Goal: Use online tool/utility: Utilize a website feature to perform a specific function

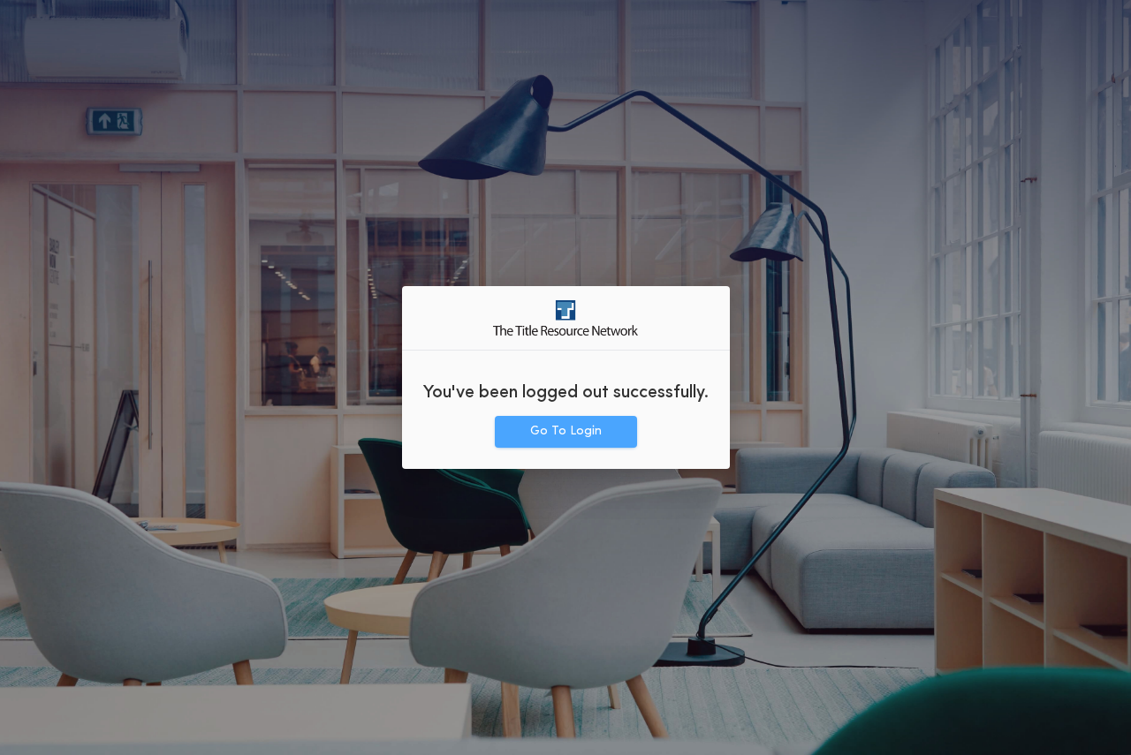
click at [592, 416] on button "Go To Login" at bounding box center [566, 432] width 142 height 32
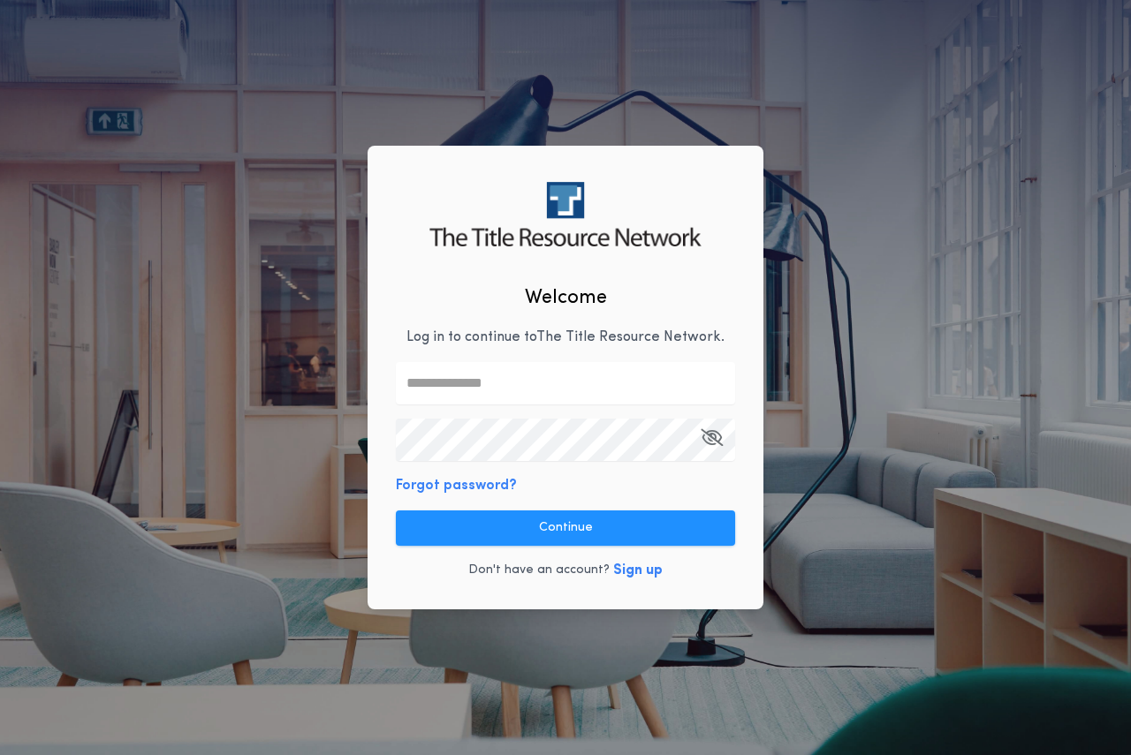
type input "**********"
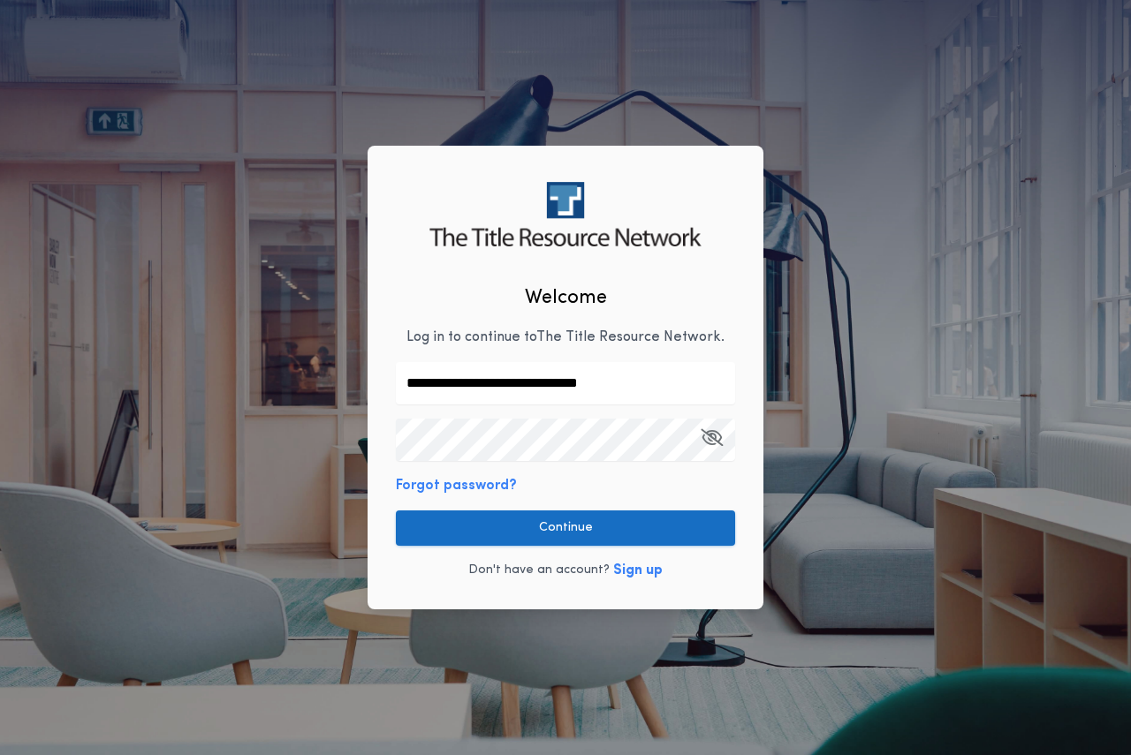
click at [587, 523] on button "Continue" at bounding box center [565, 528] width 339 height 35
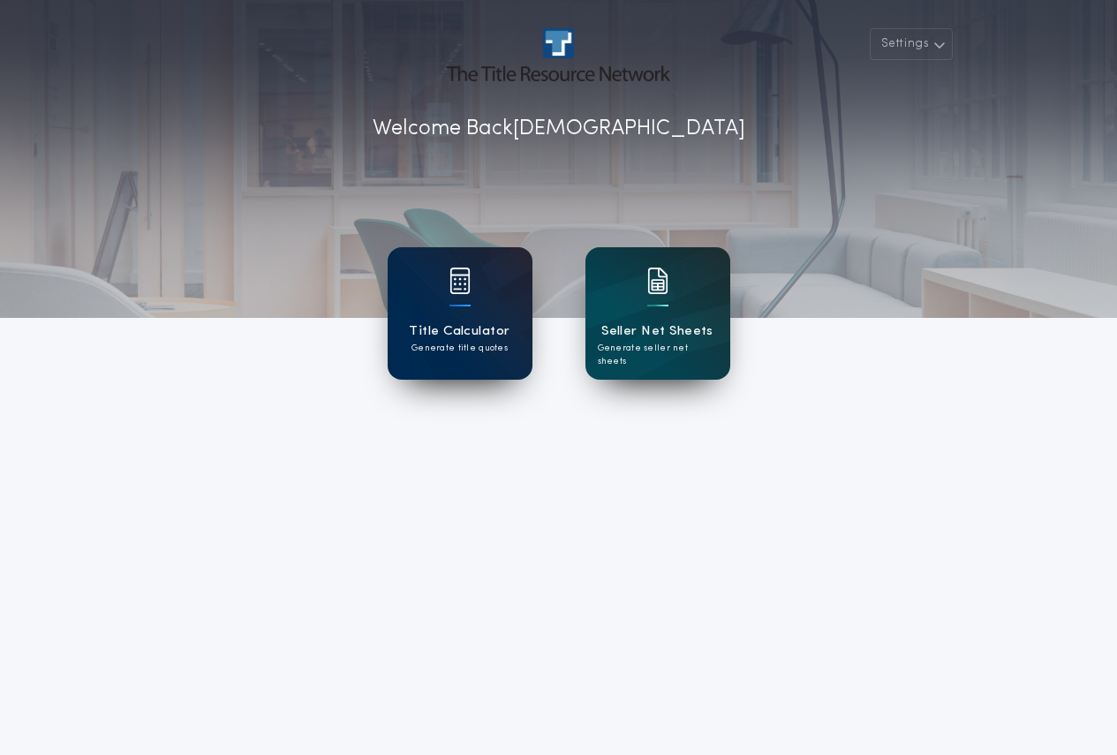
click at [474, 338] on h1 "Title Calculator" at bounding box center [459, 331] width 101 height 20
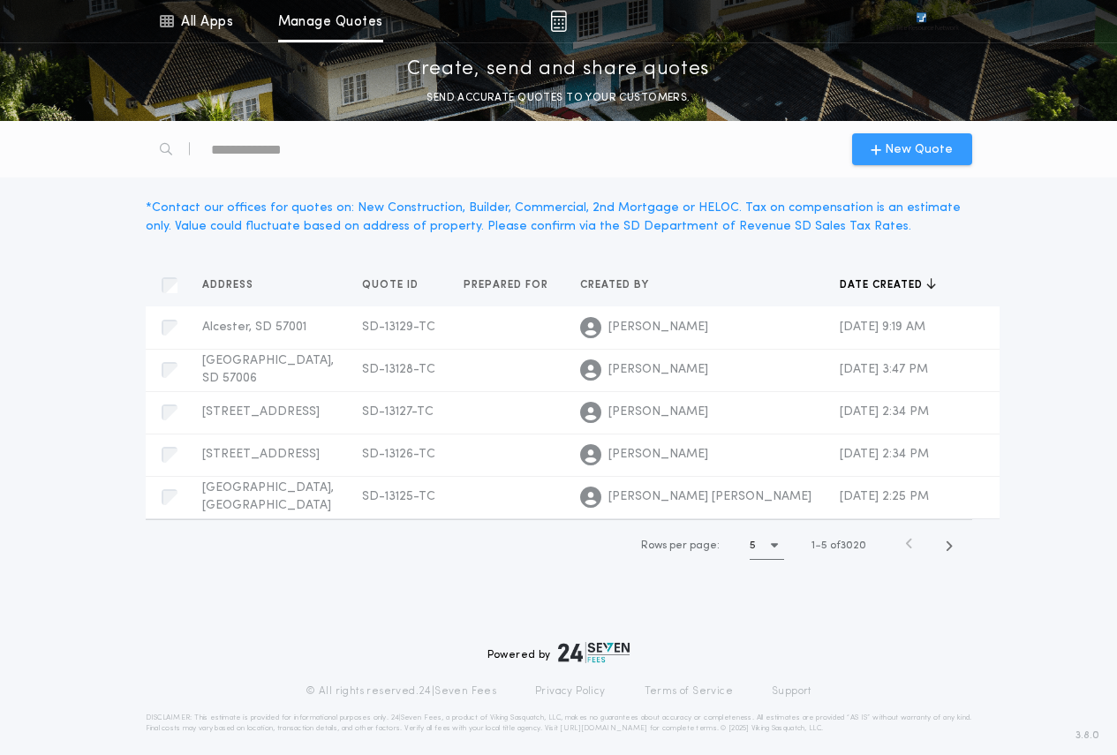
click at [881, 147] on icon "button" at bounding box center [876, 149] width 11 height 14
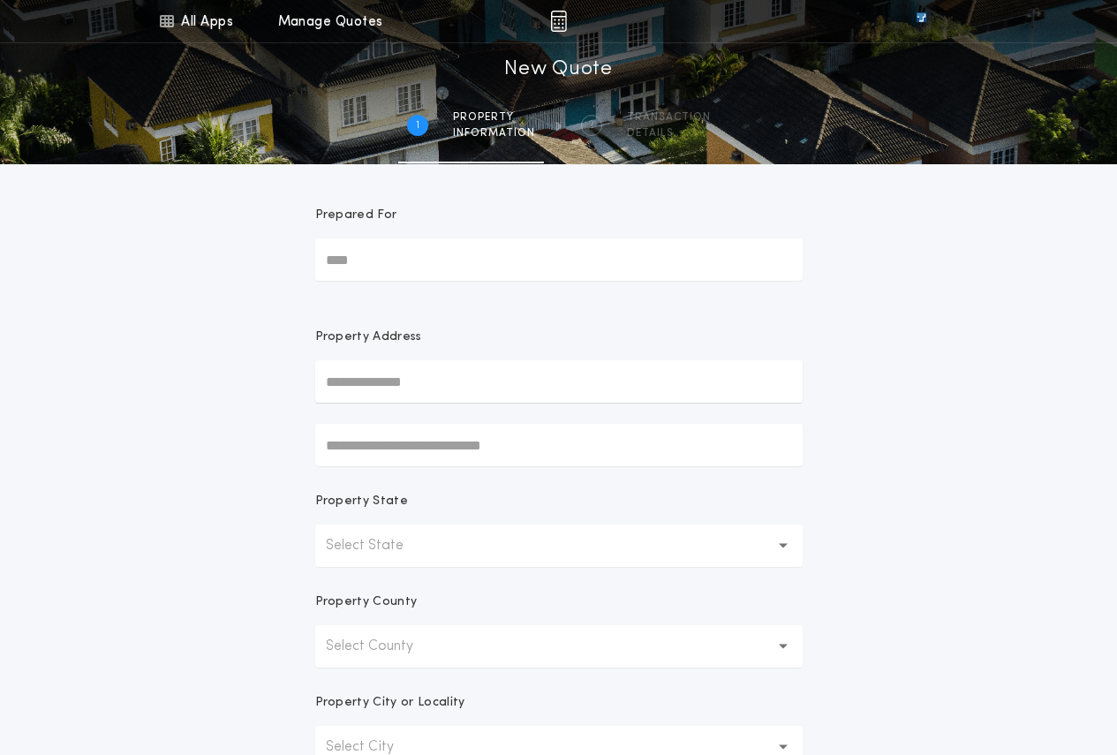
drag, startPoint x: 468, startPoint y: 544, endPoint x: 485, endPoint y: 569, distance: 29.9
click at [483, 566] on button "Select State" at bounding box center [559, 546] width 488 height 42
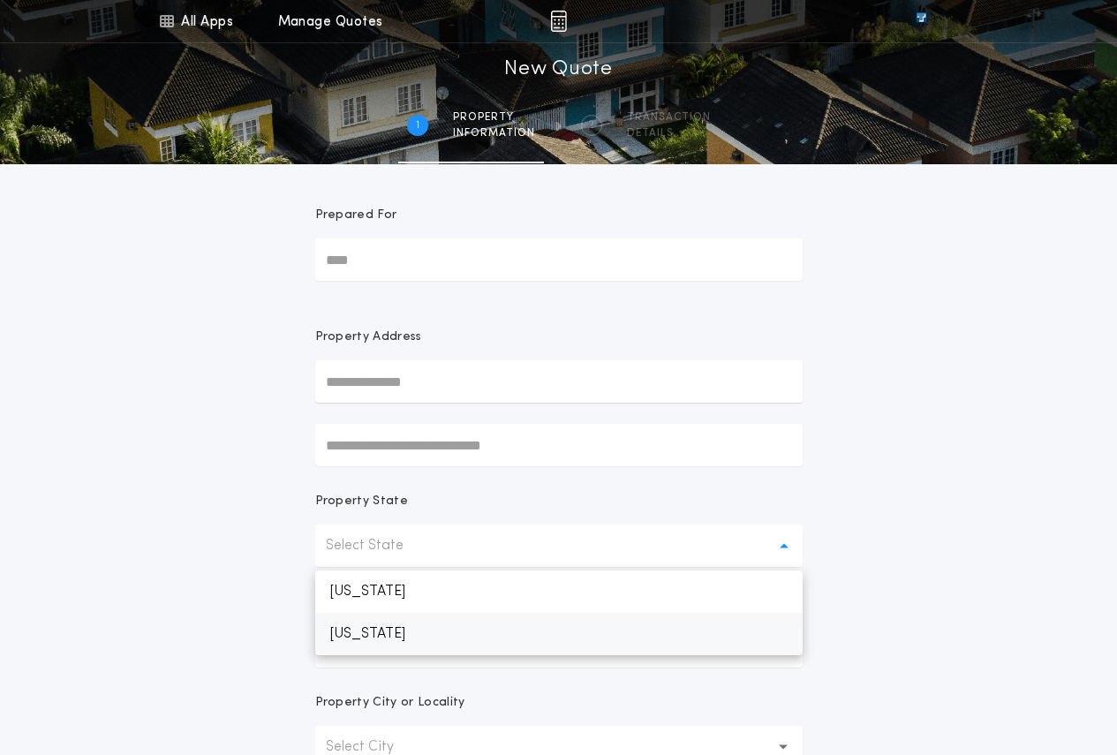
click at [480, 626] on p "[US_STATE]" at bounding box center [559, 634] width 488 height 42
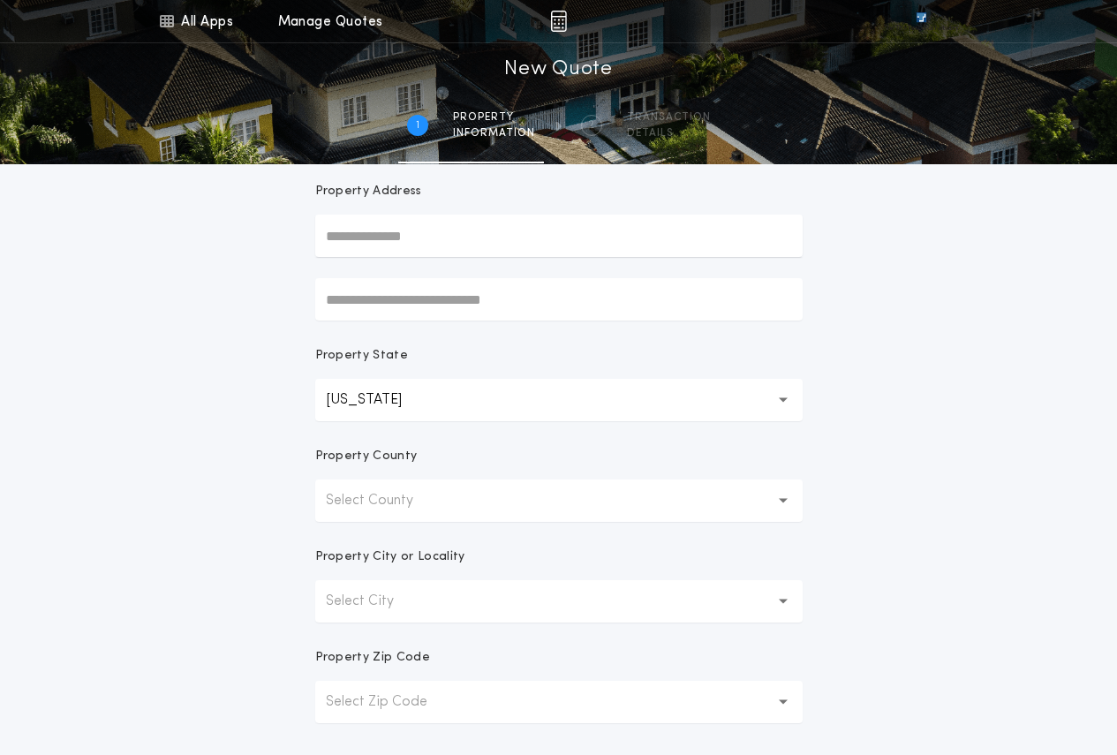
scroll to position [177, 0]
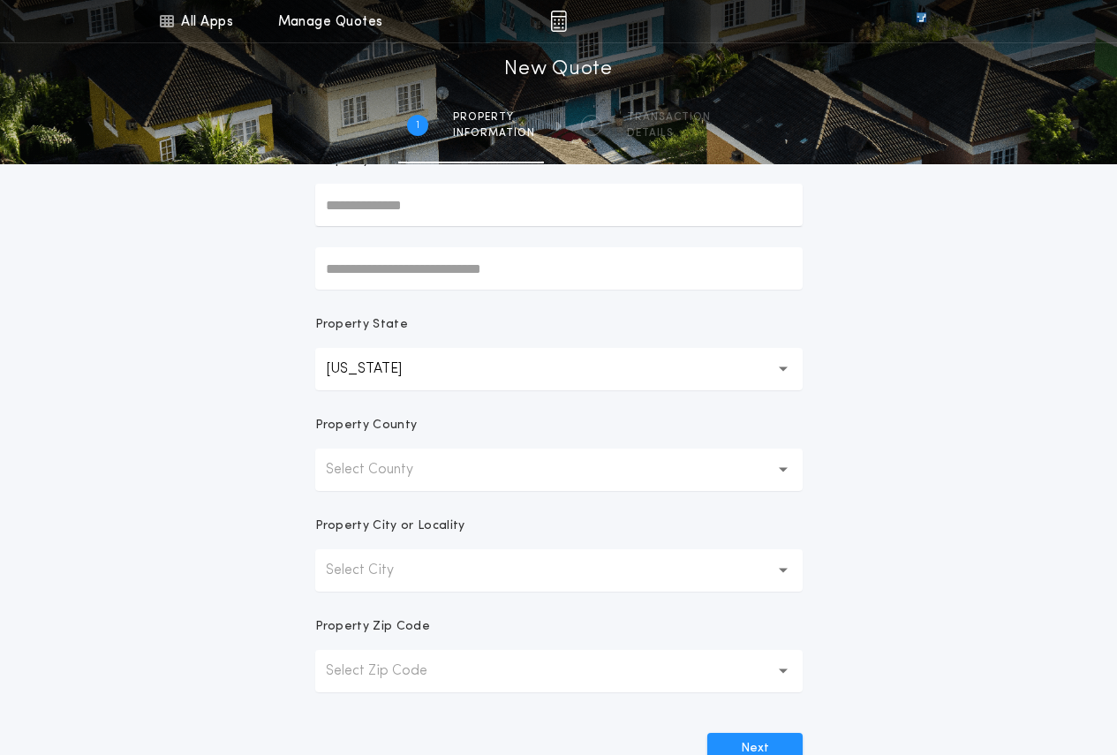
click at [453, 475] on button "Select County" at bounding box center [559, 470] width 488 height 42
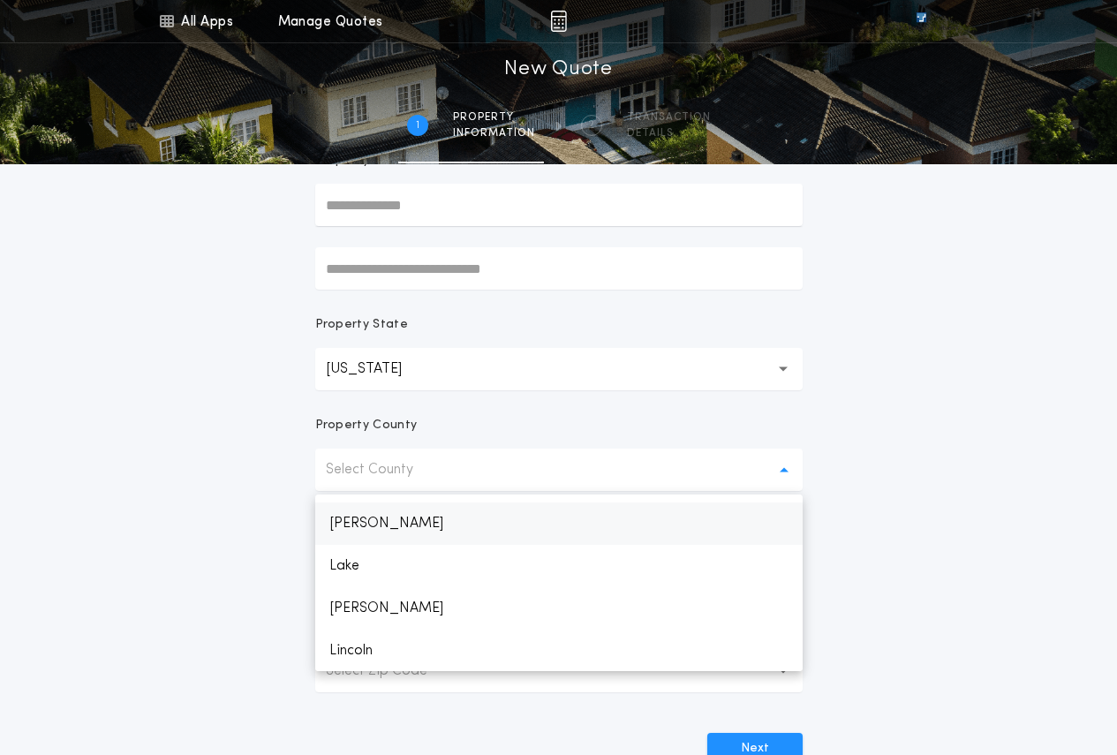
scroll to position [1590, 0]
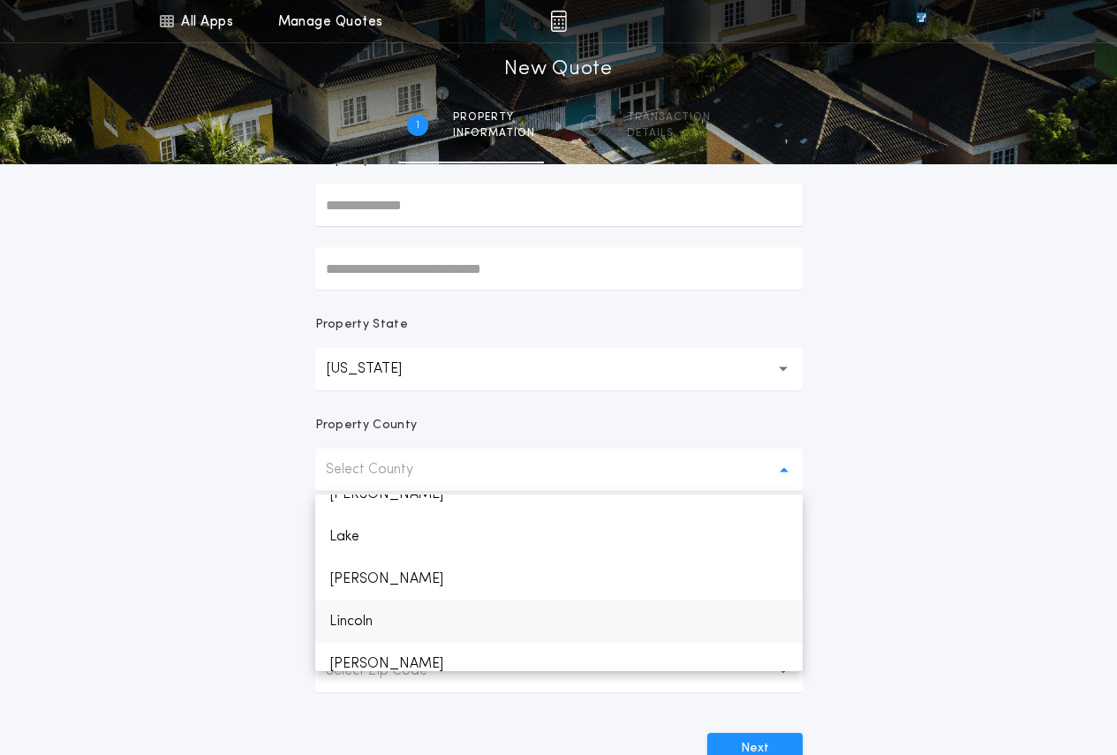
click at [376, 617] on p "Lincoln" at bounding box center [559, 622] width 488 height 42
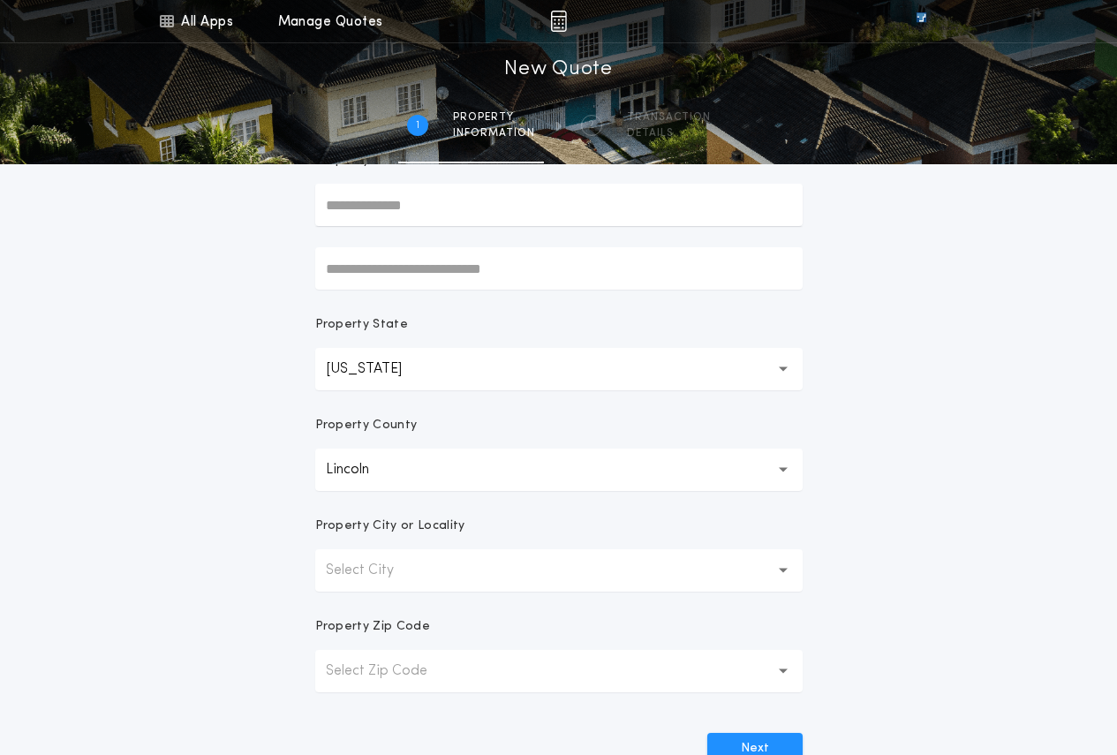
drag, startPoint x: 453, startPoint y: 607, endPoint x: 465, endPoint y: 598, distance: 15.2
click at [453, 608] on form "Prepared For Property Address Property State [US_STATE] ** Property County Linc…" at bounding box center [559, 376] width 530 height 777
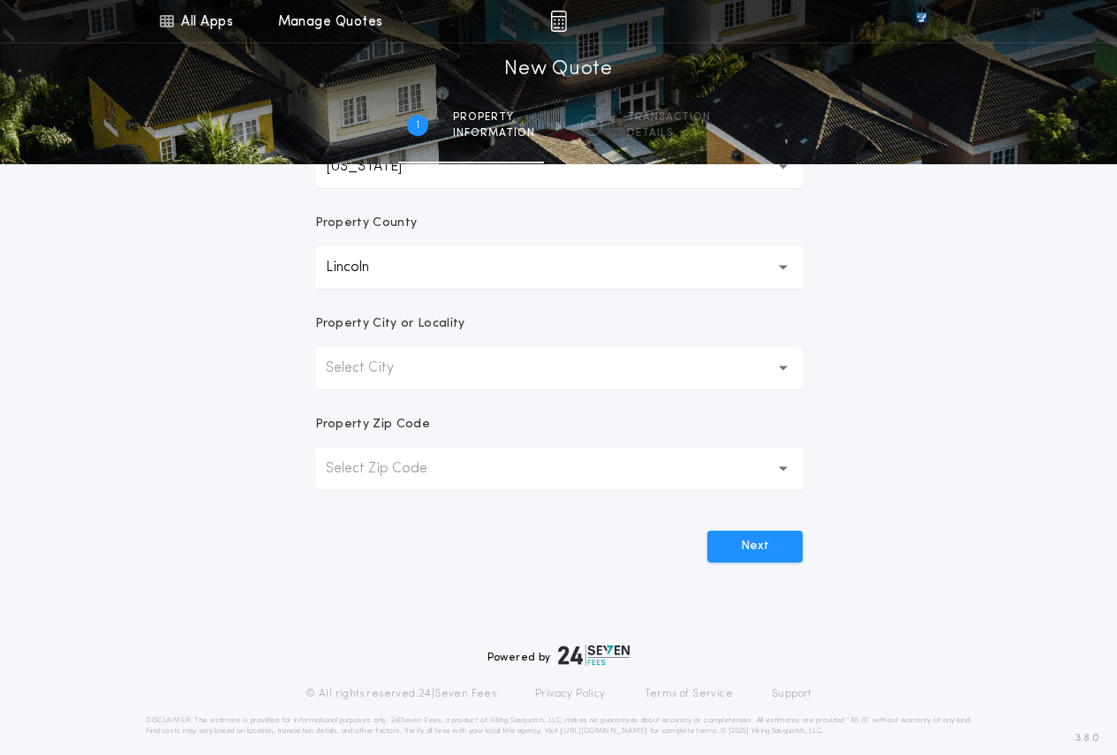
scroll to position [396, 0]
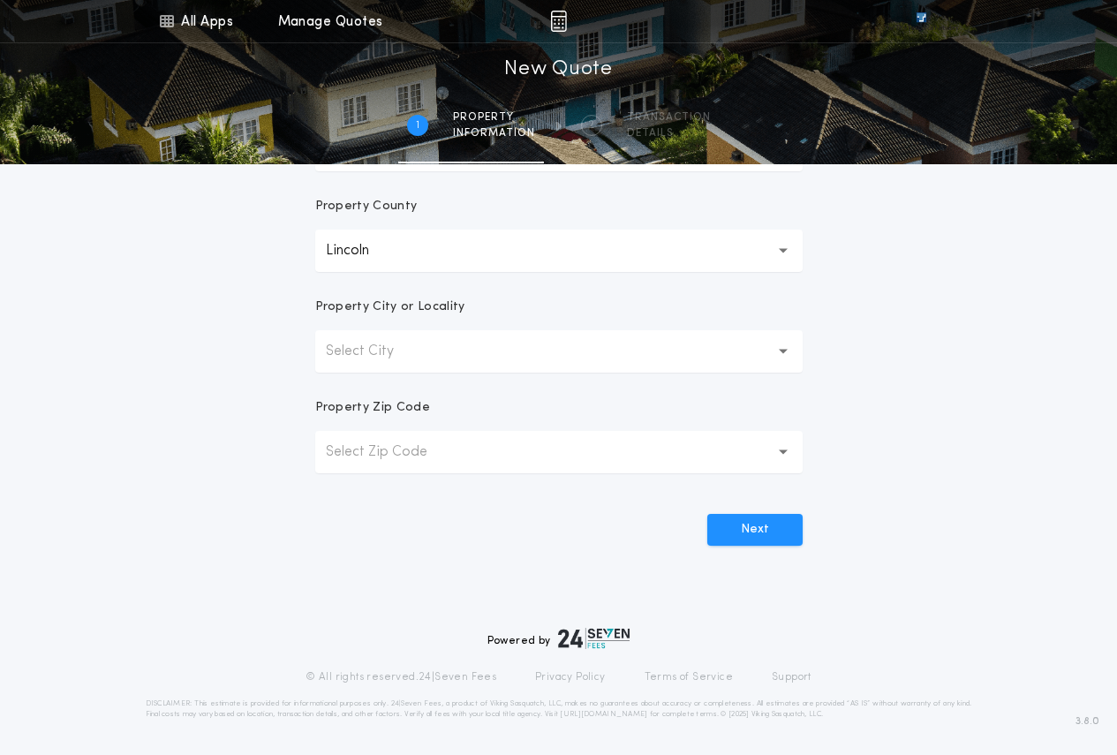
click at [454, 350] on button "Select City" at bounding box center [559, 351] width 488 height 42
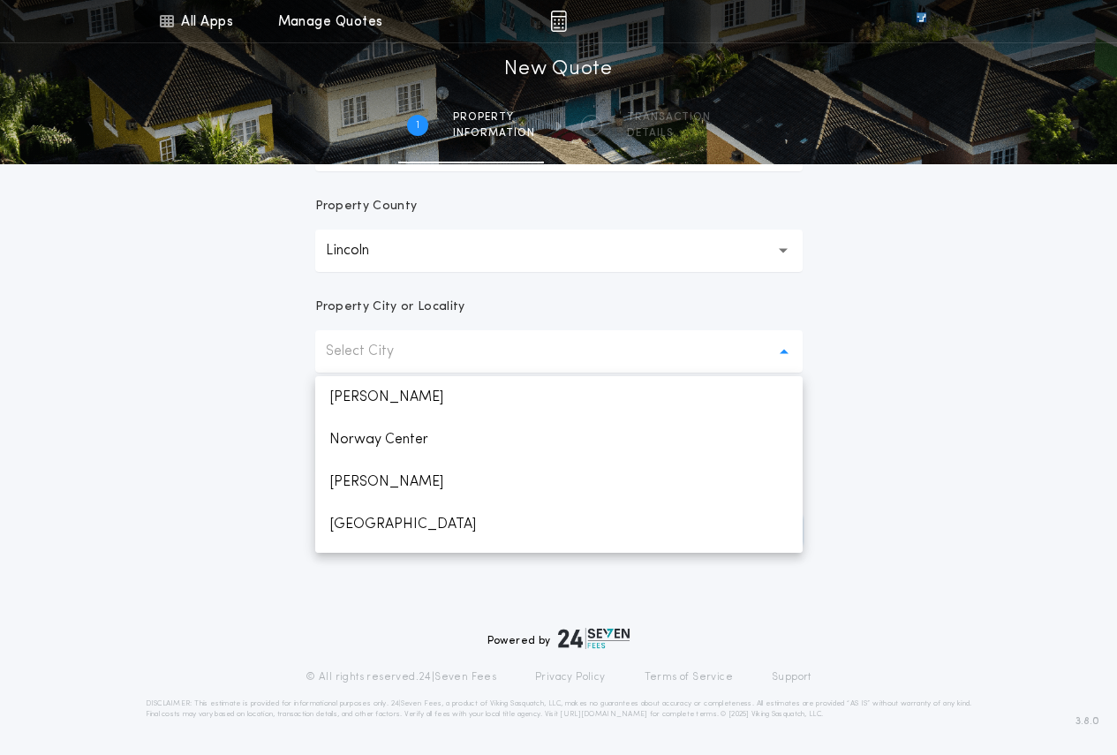
scroll to position [374, 0]
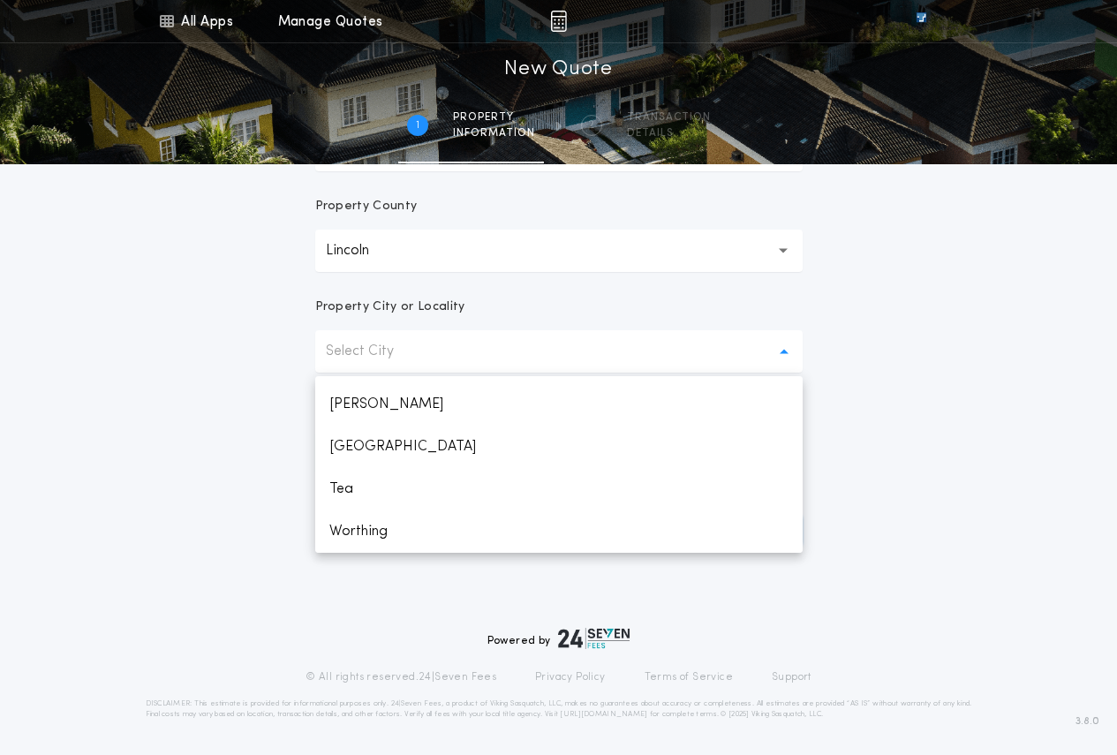
click at [392, 450] on p "[GEOGRAPHIC_DATA]" at bounding box center [559, 447] width 488 height 42
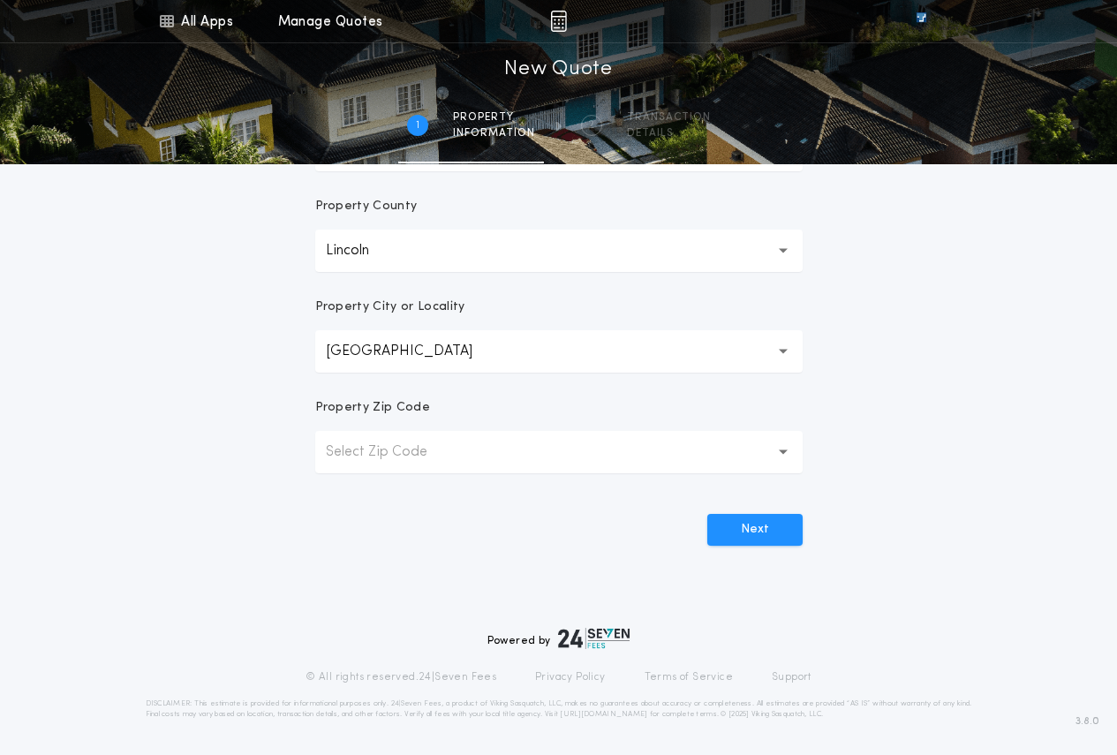
drag, startPoint x: 508, startPoint y: 469, endPoint x: 493, endPoint y: 468, distance: 15.0
click at [503, 469] on button "Select Zip Code" at bounding box center [559, 452] width 488 height 42
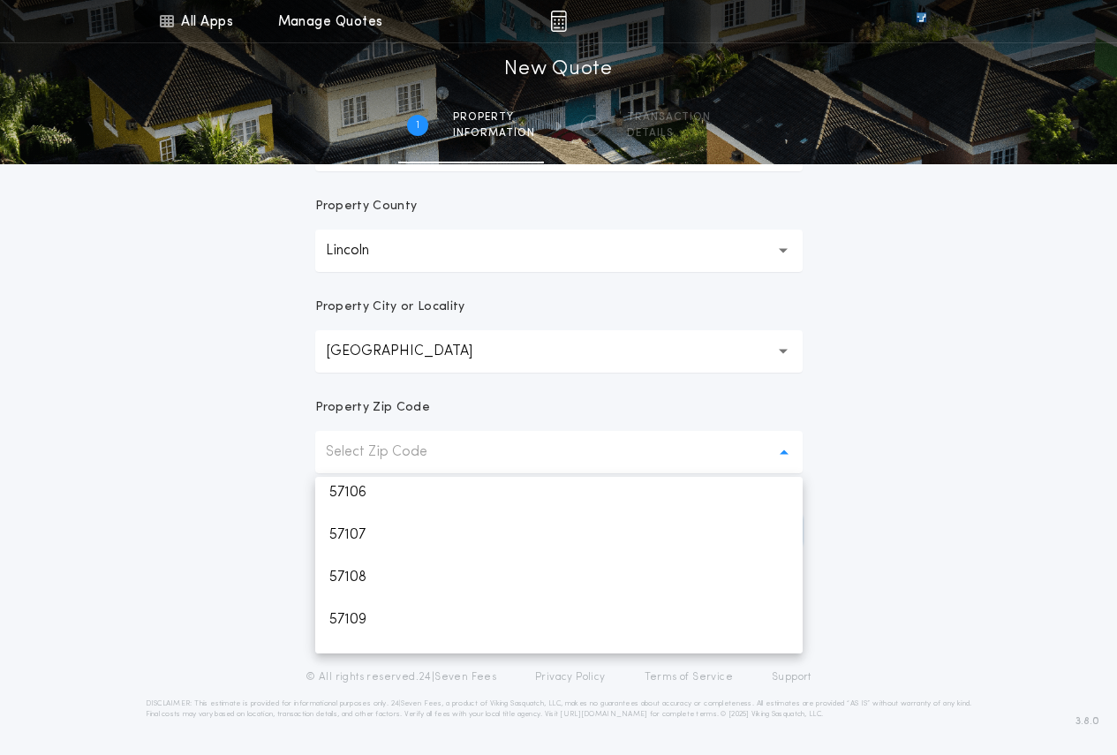
scroll to position [177, 0]
click at [375, 582] on p "57108" at bounding box center [559, 576] width 488 height 42
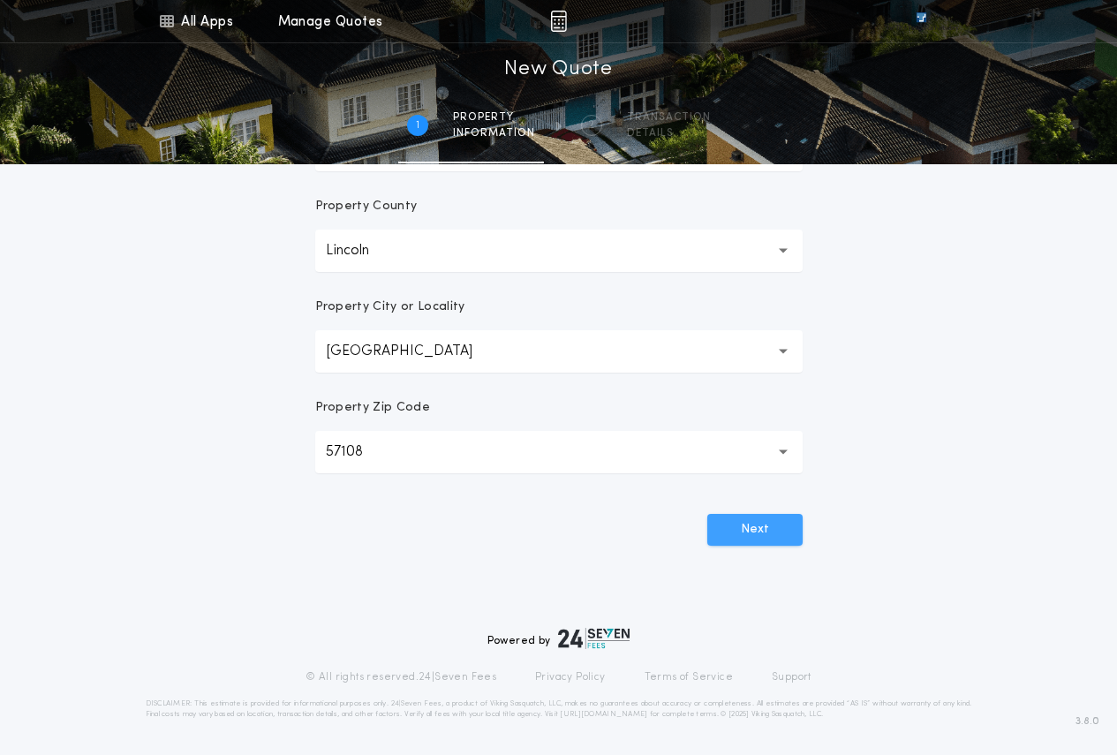
click at [784, 533] on button "Next" at bounding box center [754, 530] width 95 height 32
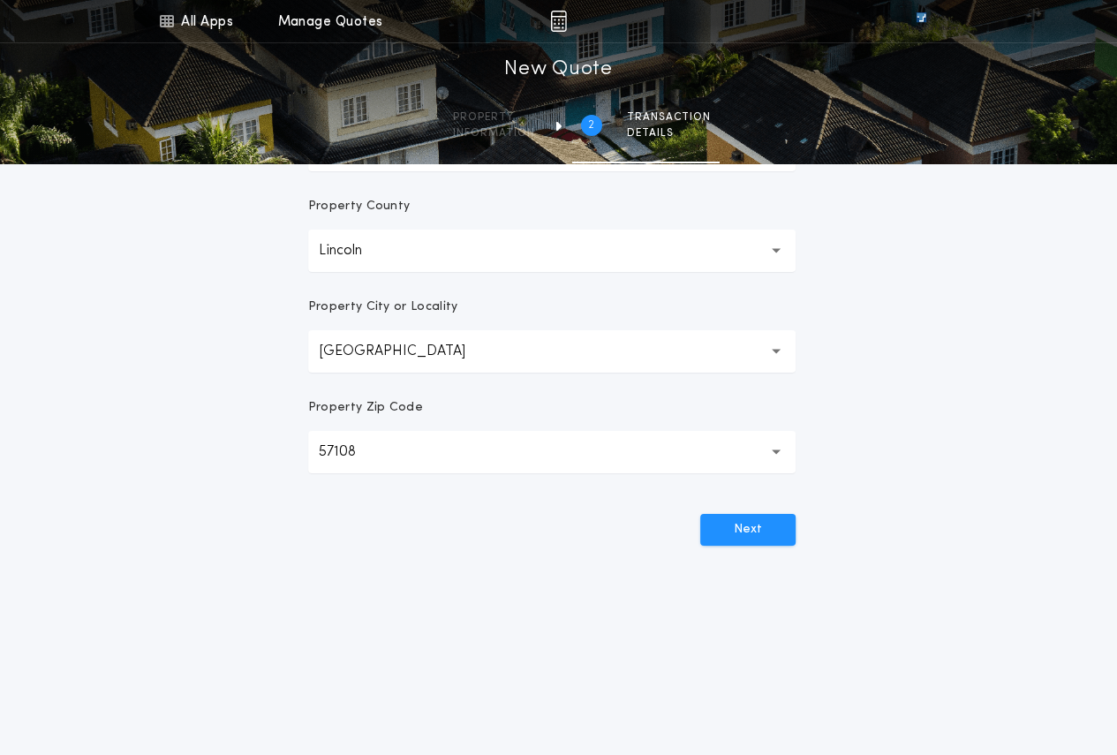
scroll to position [0, 0]
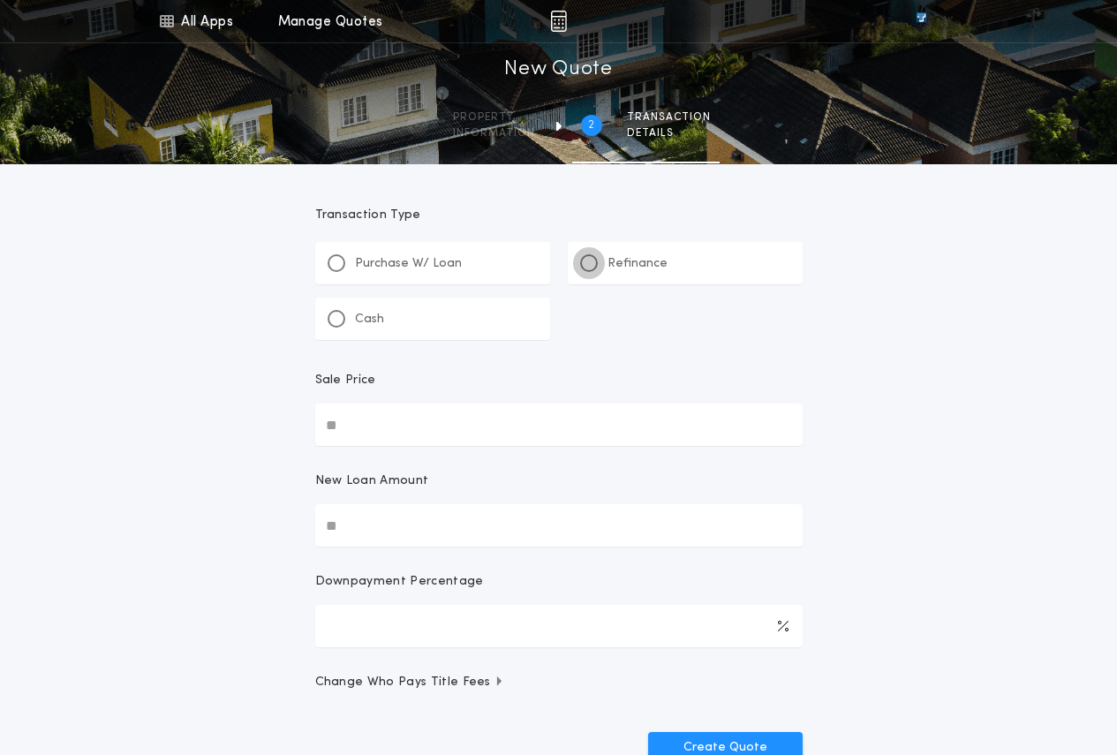
click at [592, 258] on div at bounding box center [589, 263] width 18 height 18
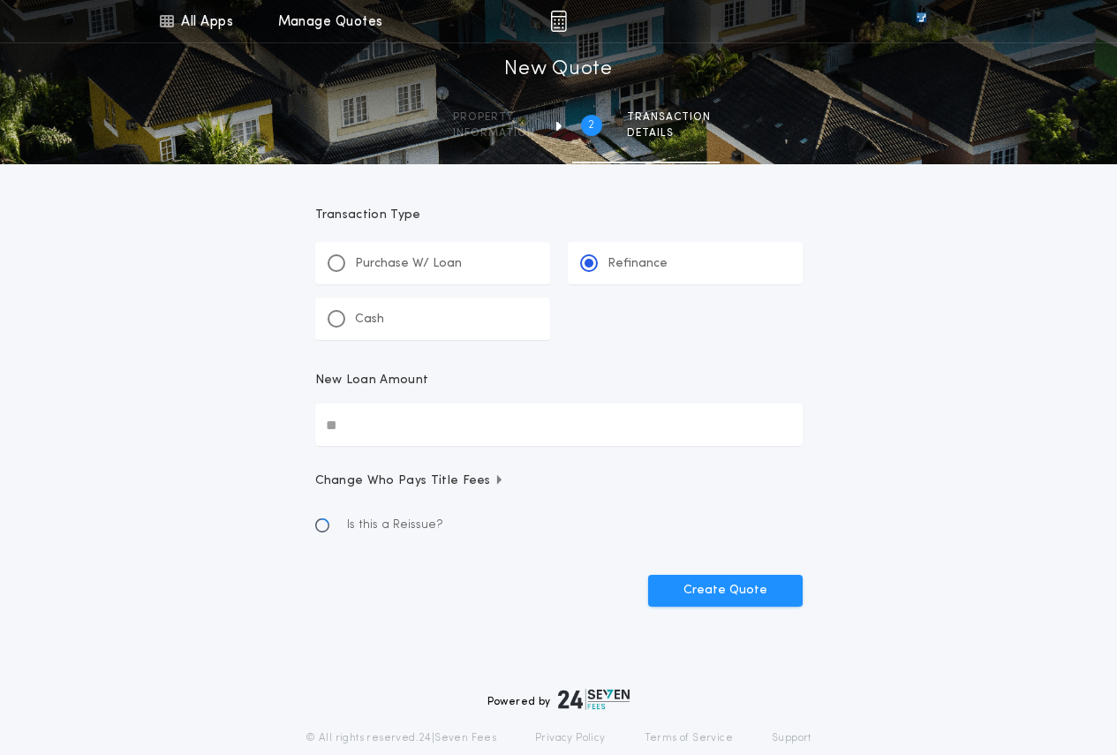
click at [382, 435] on input "New Loan Amount" at bounding box center [559, 425] width 488 height 42
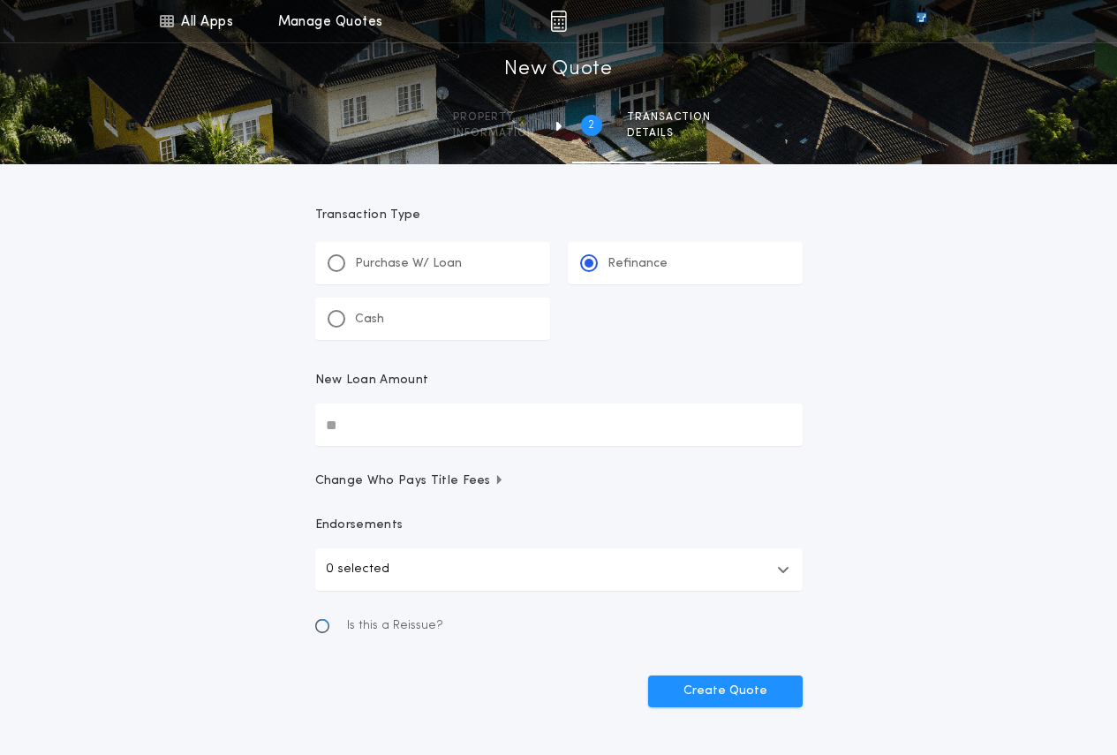
paste input "text"
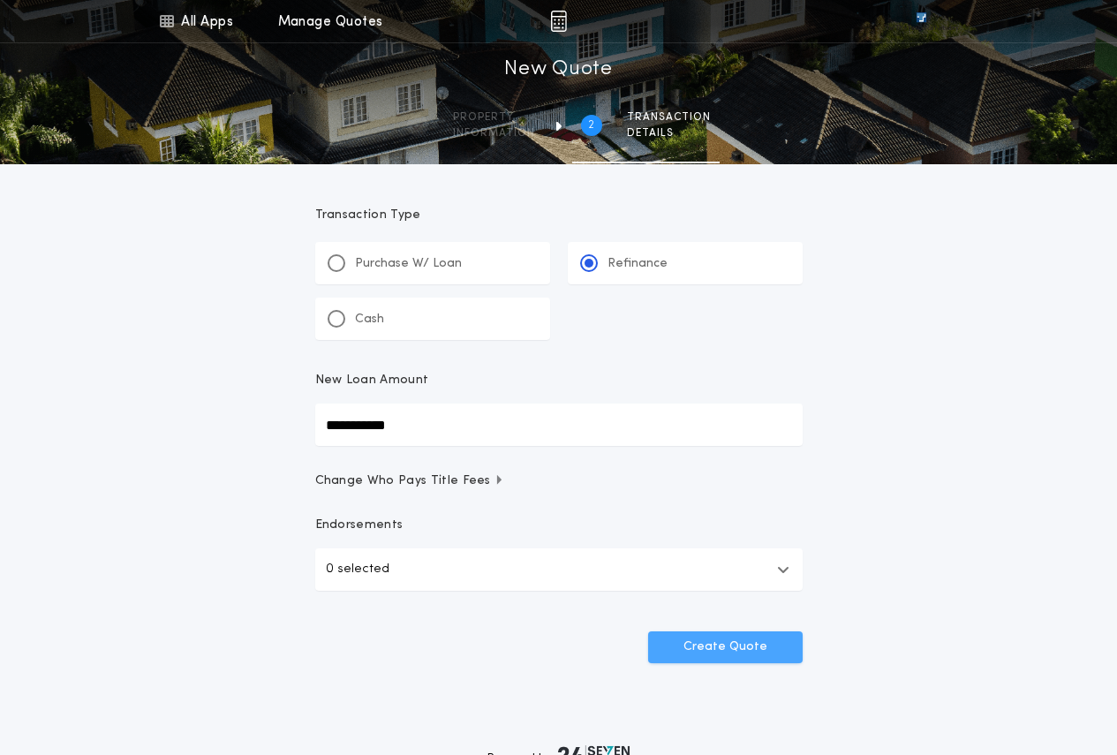
type input "**********"
click at [700, 636] on button "Create Quote" at bounding box center [725, 648] width 155 height 32
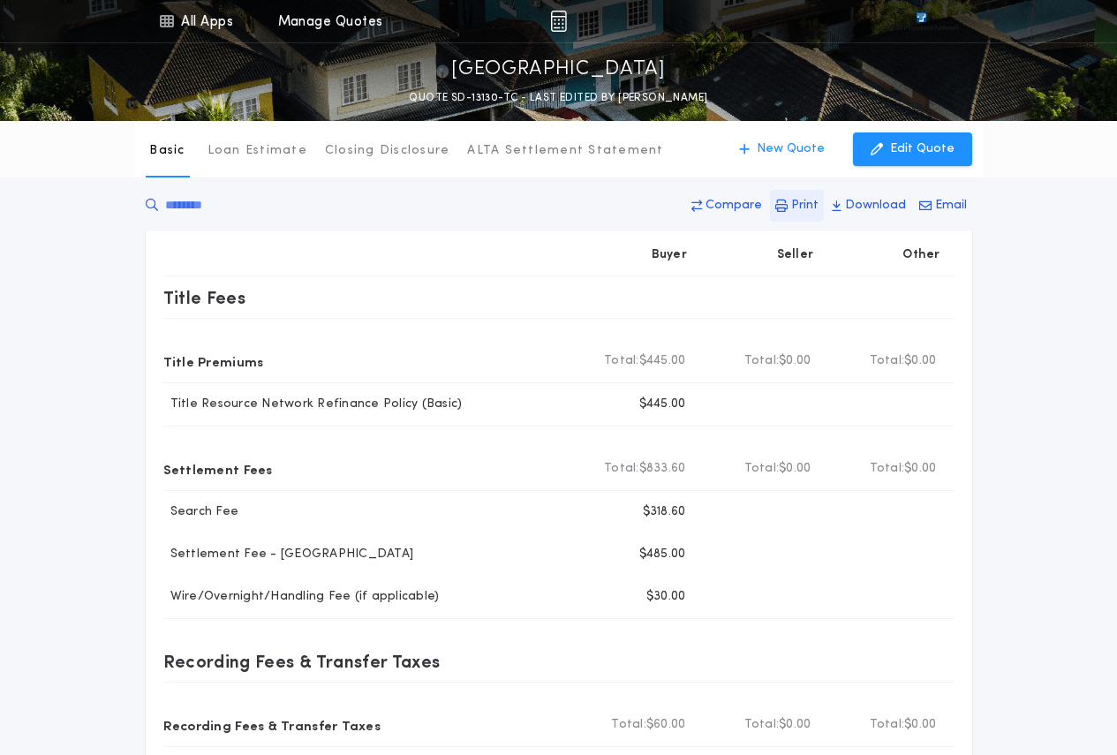
click at [807, 203] on p "Print" at bounding box center [804, 206] width 27 height 18
